Goal: Transaction & Acquisition: Purchase product/service

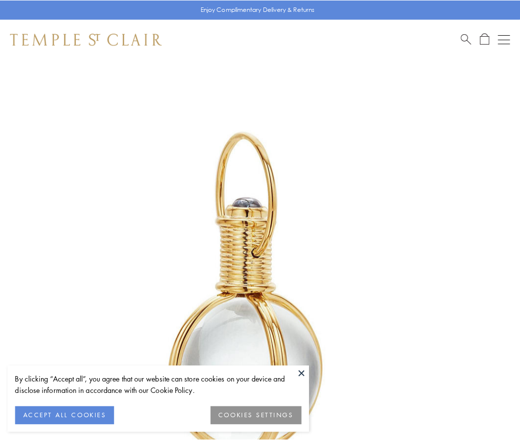
scroll to position [258, 0]
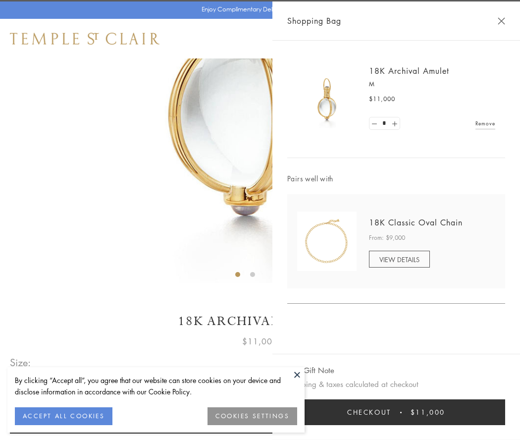
click at [396, 412] on button "Checkout $11,000" at bounding box center [396, 412] width 218 height 26
